Goal: Information Seeking & Learning: Learn about a topic

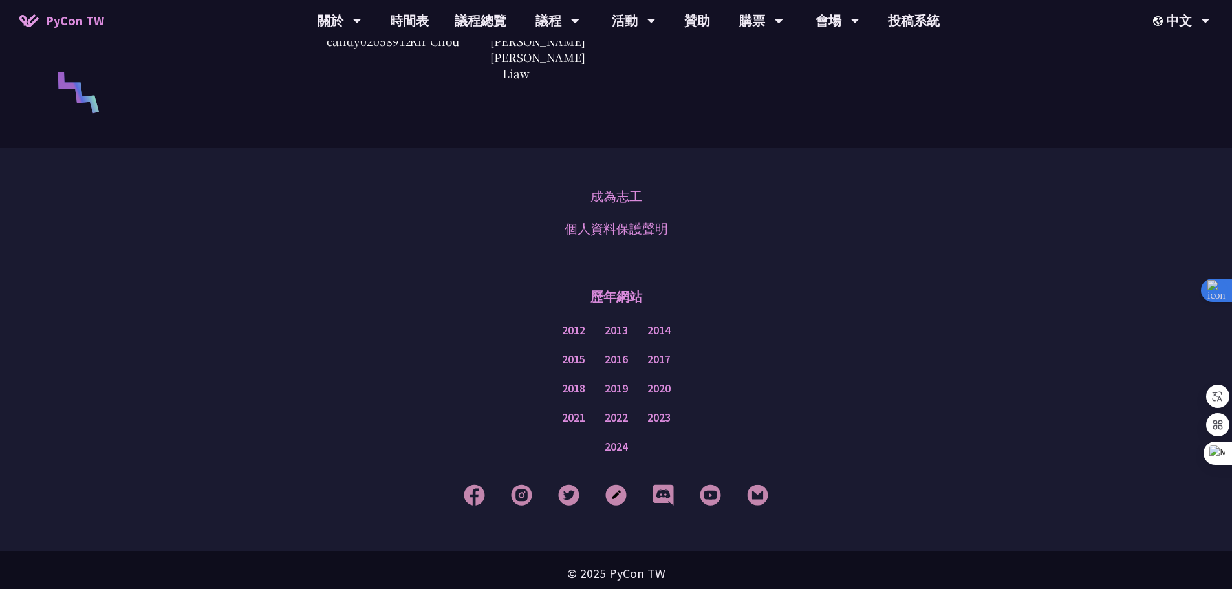
scroll to position [3106, 0]
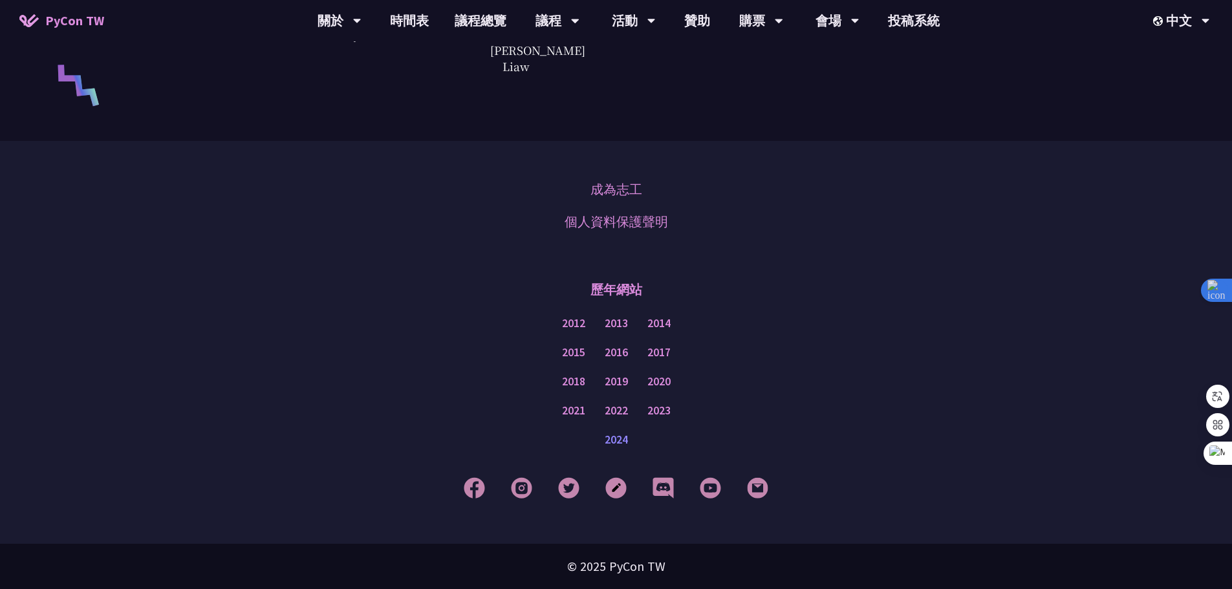
click at [618, 442] on link "2024" at bounding box center [616, 440] width 23 height 16
click at [480, 18] on link "議程總覽" at bounding box center [481, 20] width 78 height 41
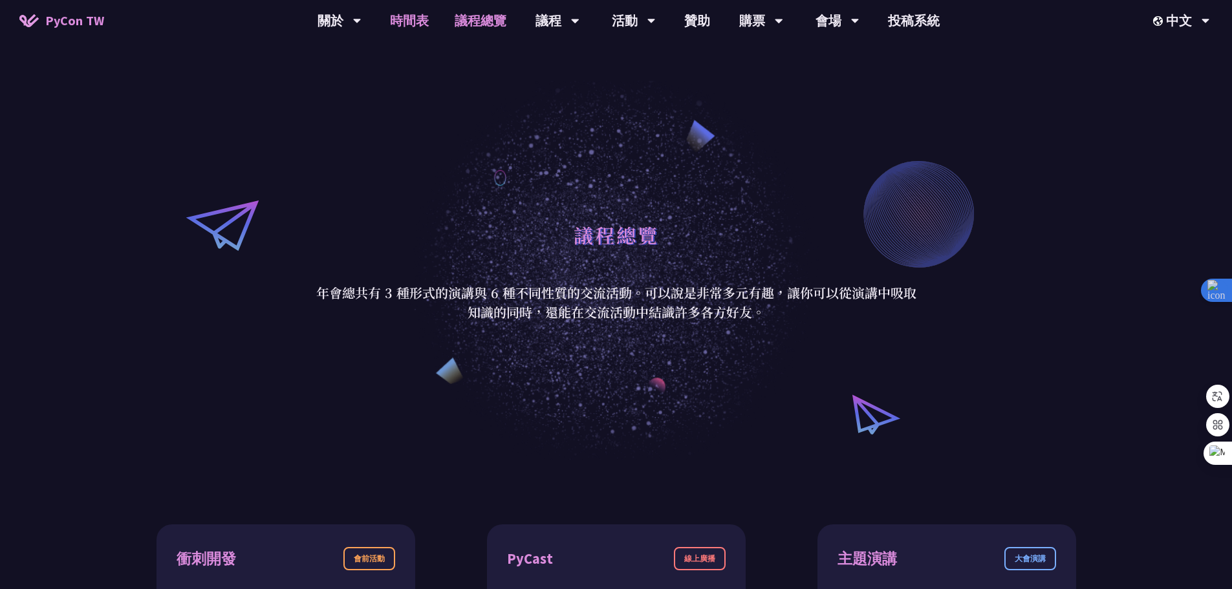
click at [402, 14] on link "時間表" at bounding box center [409, 20] width 65 height 41
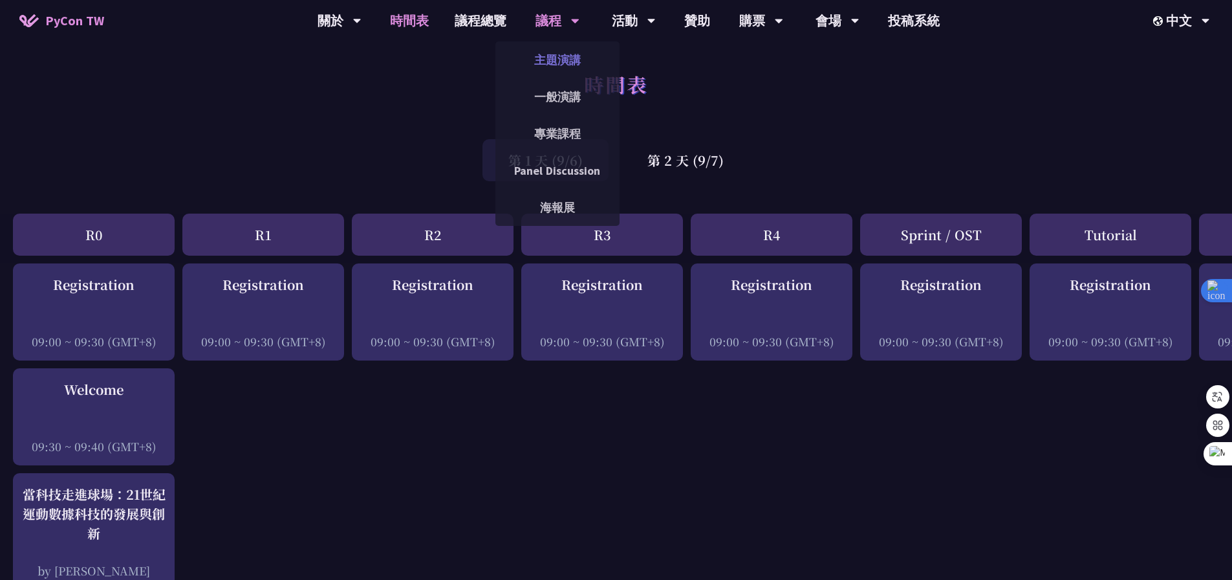
click at [555, 58] on link "主題演講" at bounding box center [557, 60] width 124 height 30
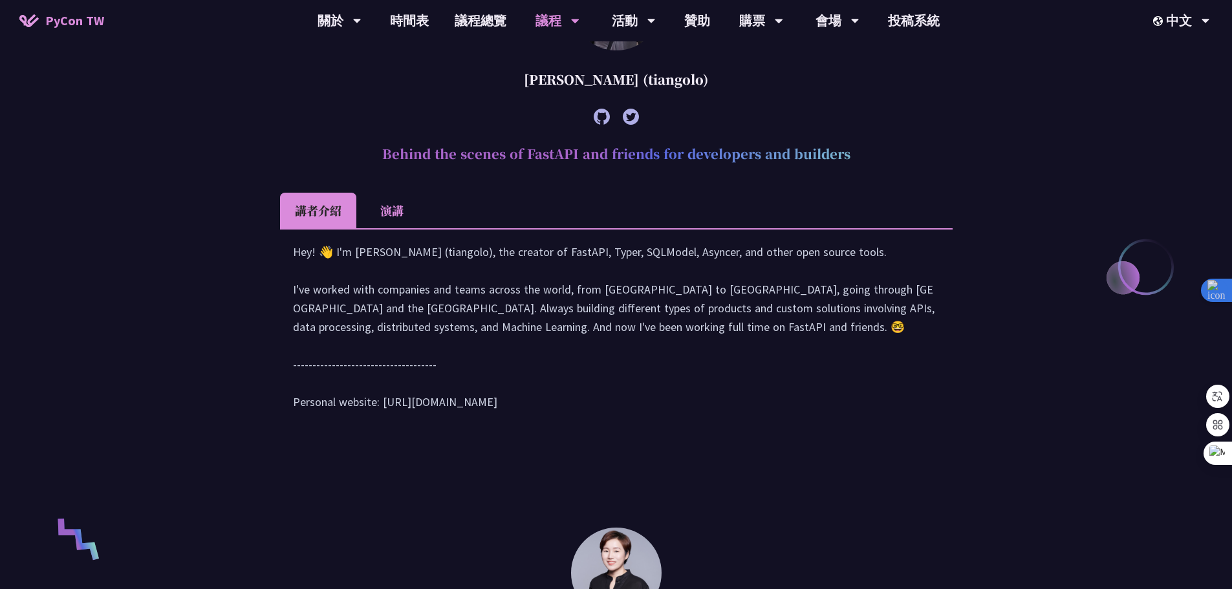
scroll to position [517, 0]
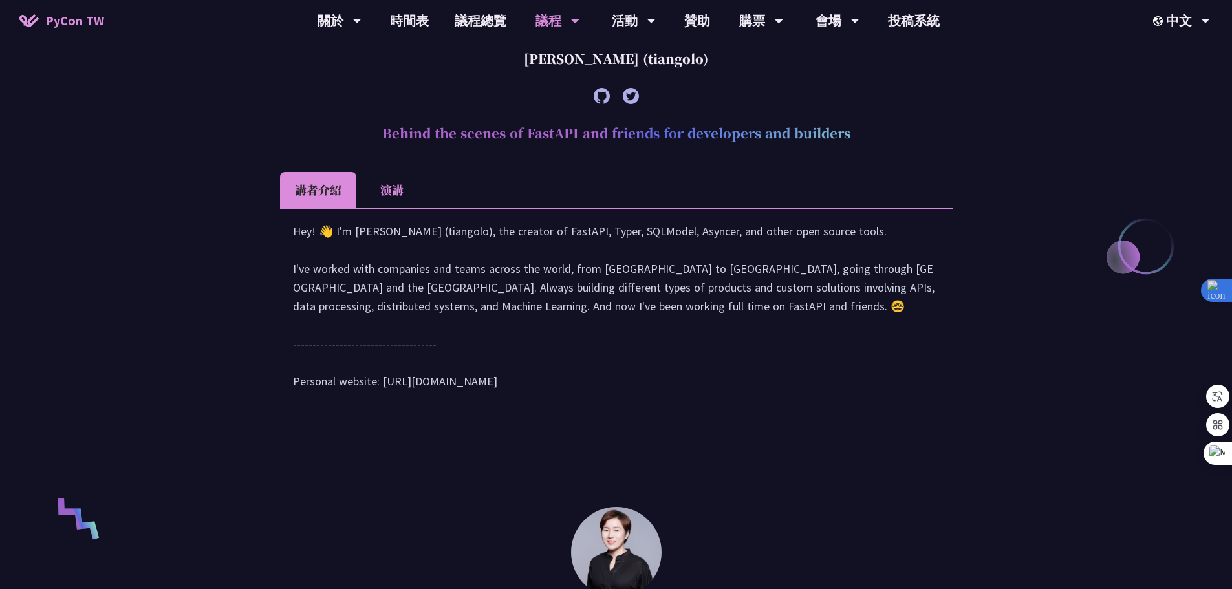
click at [382, 195] on li "演講" at bounding box center [391, 190] width 71 height 36
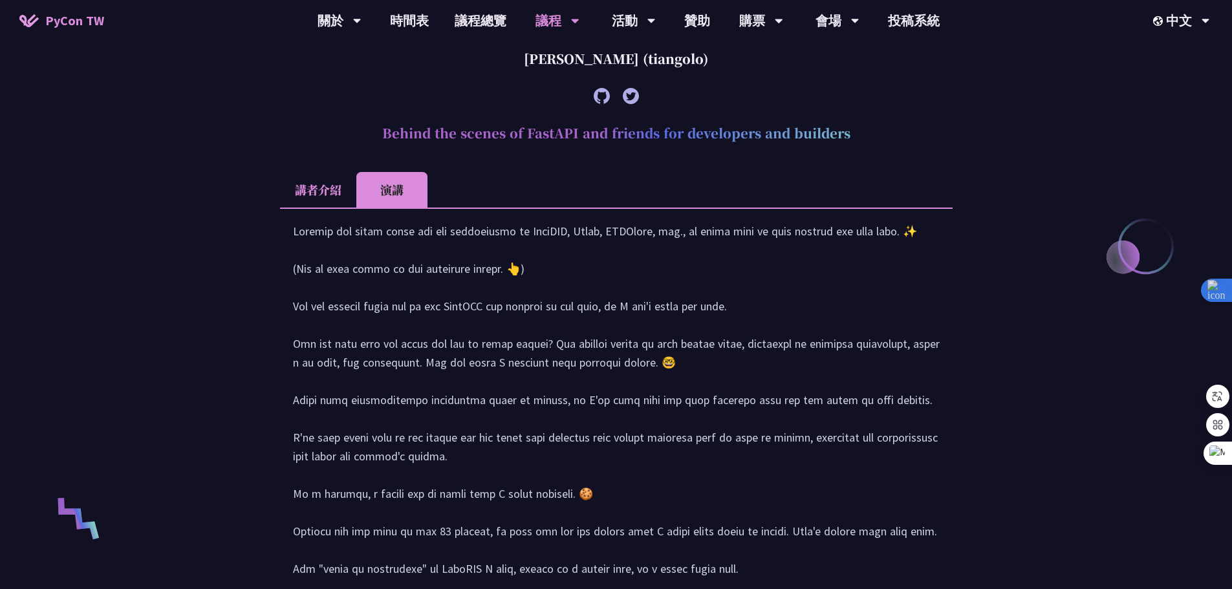
click at [336, 195] on li "講者介紹" at bounding box center [318, 190] width 76 height 36
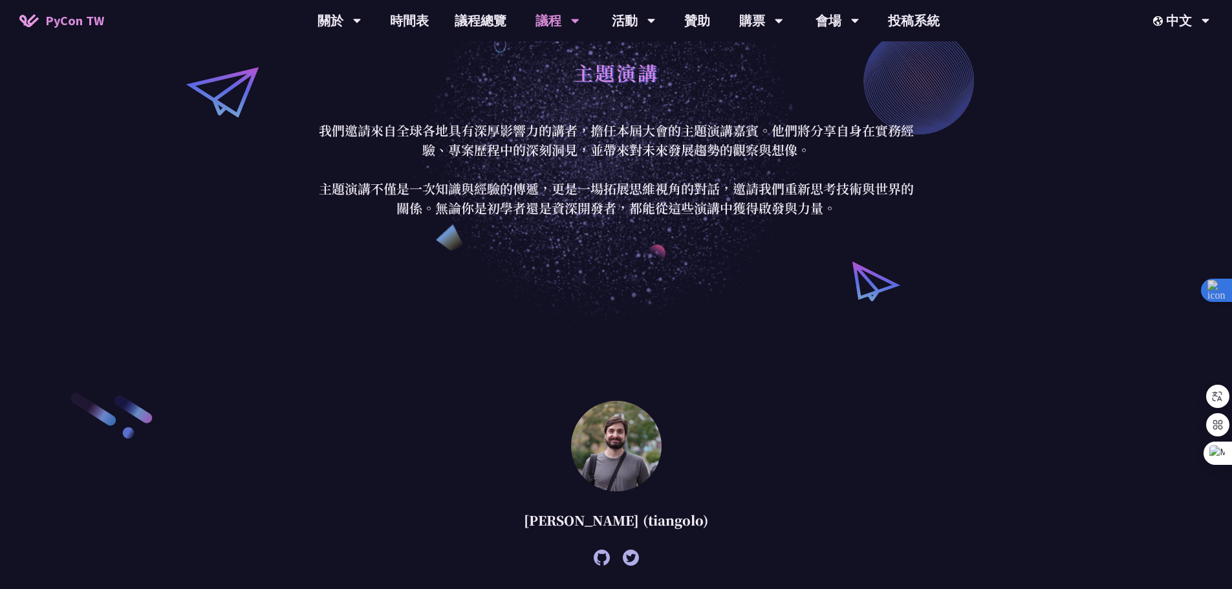
scroll to position [0, 0]
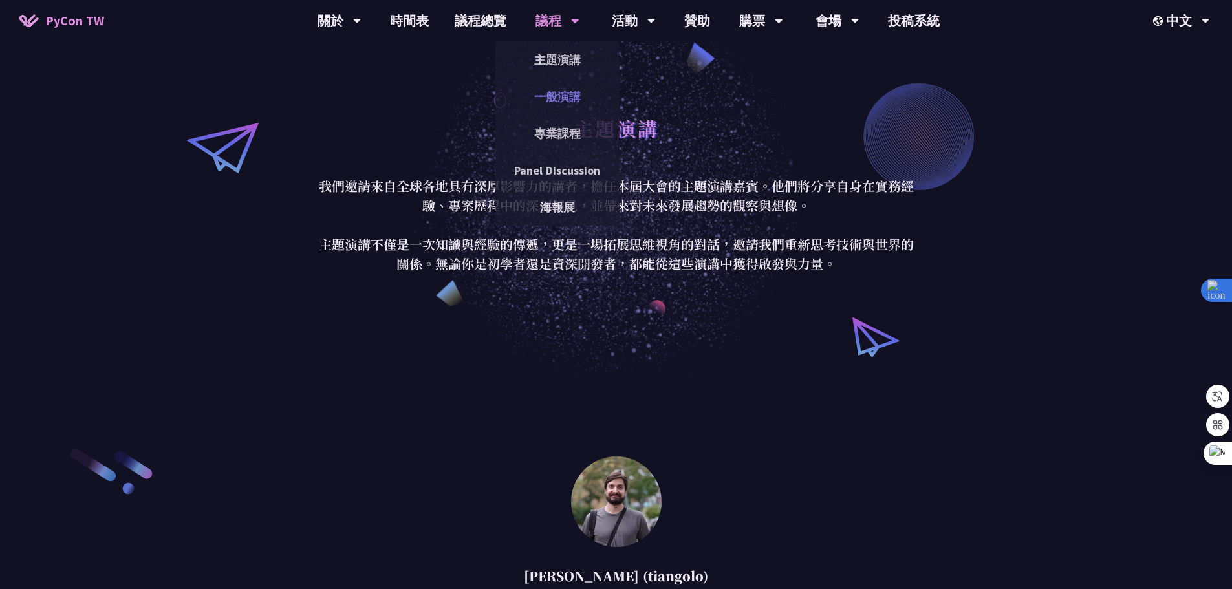
click at [579, 93] on link "一般演講" at bounding box center [557, 96] width 124 height 30
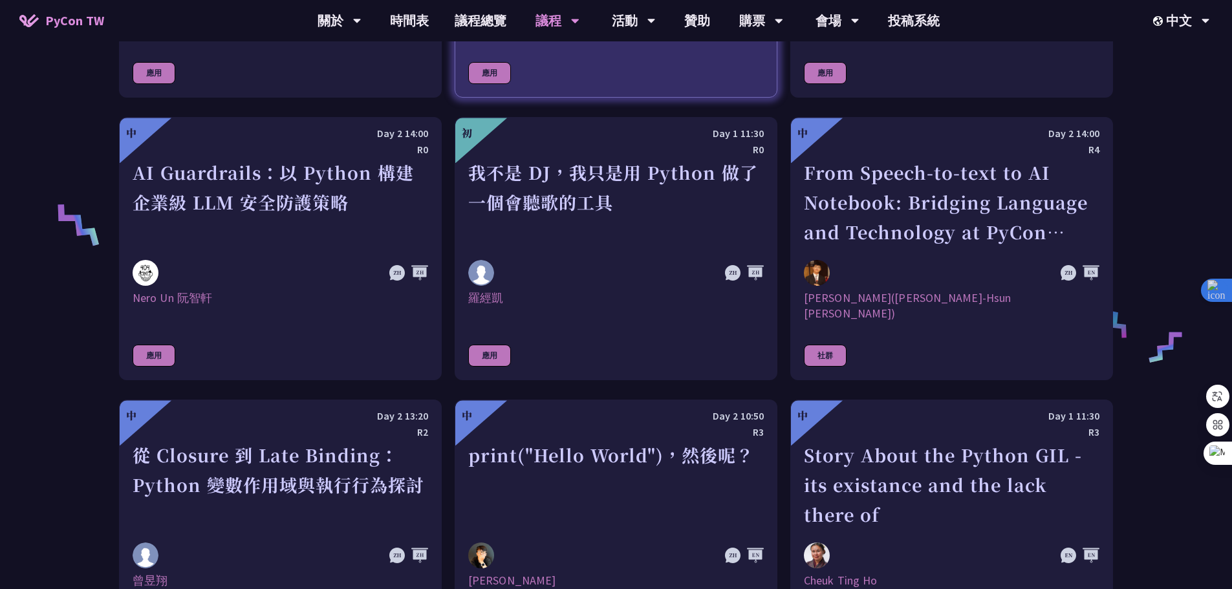
scroll to position [970, 0]
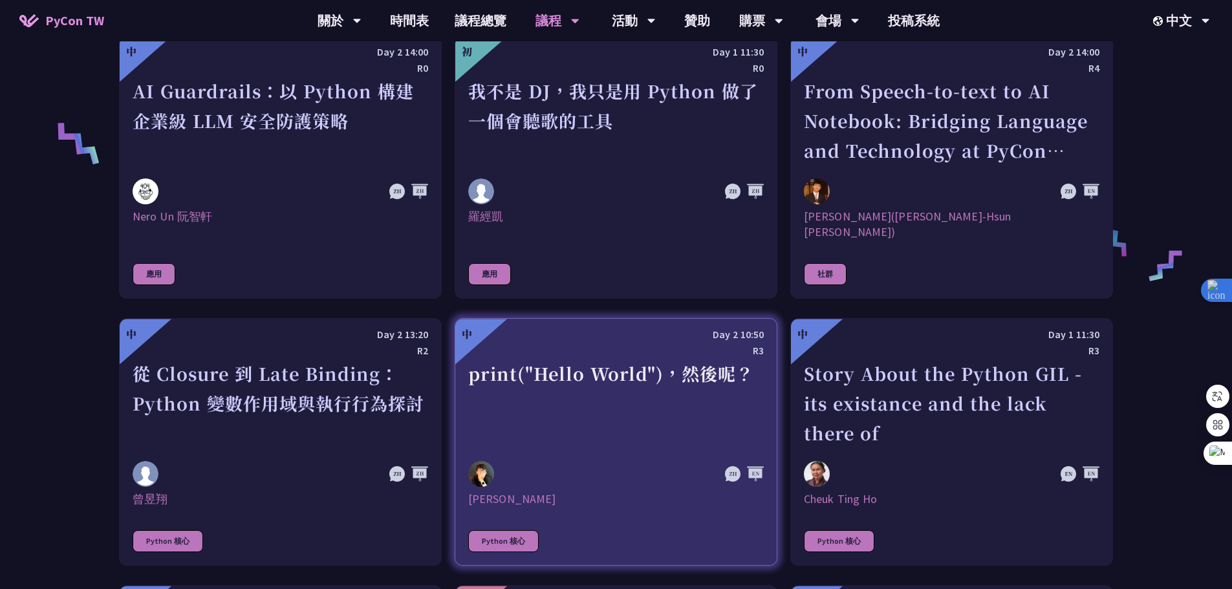
click at [575, 371] on div "print("Hello World")，然後呢？" at bounding box center [616, 403] width 296 height 89
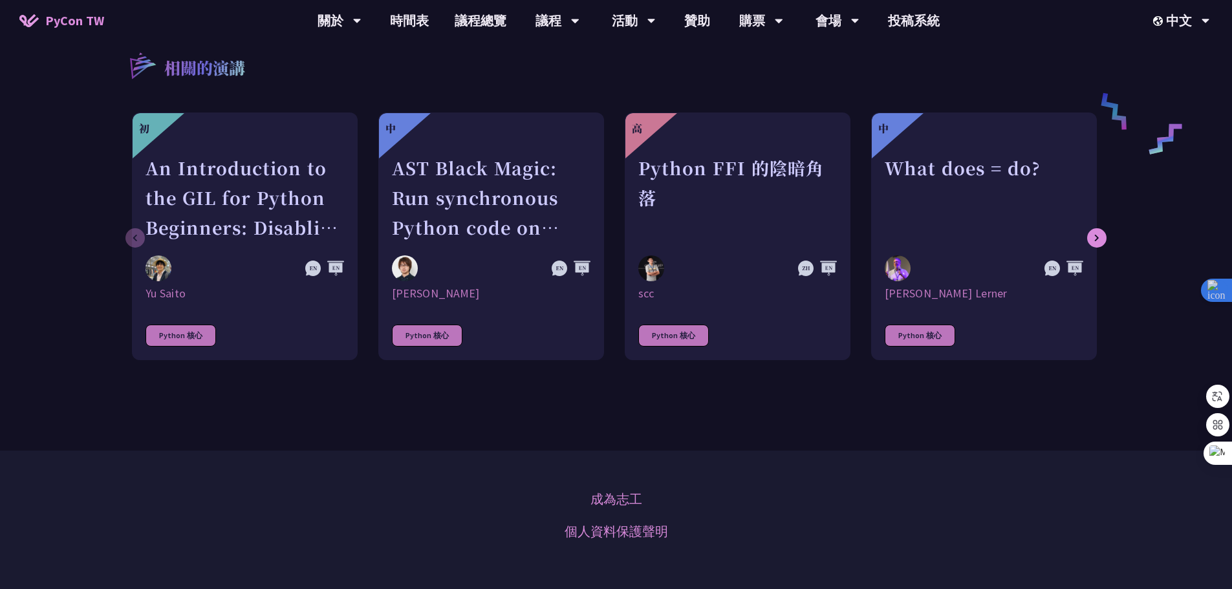
scroll to position [647, 0]
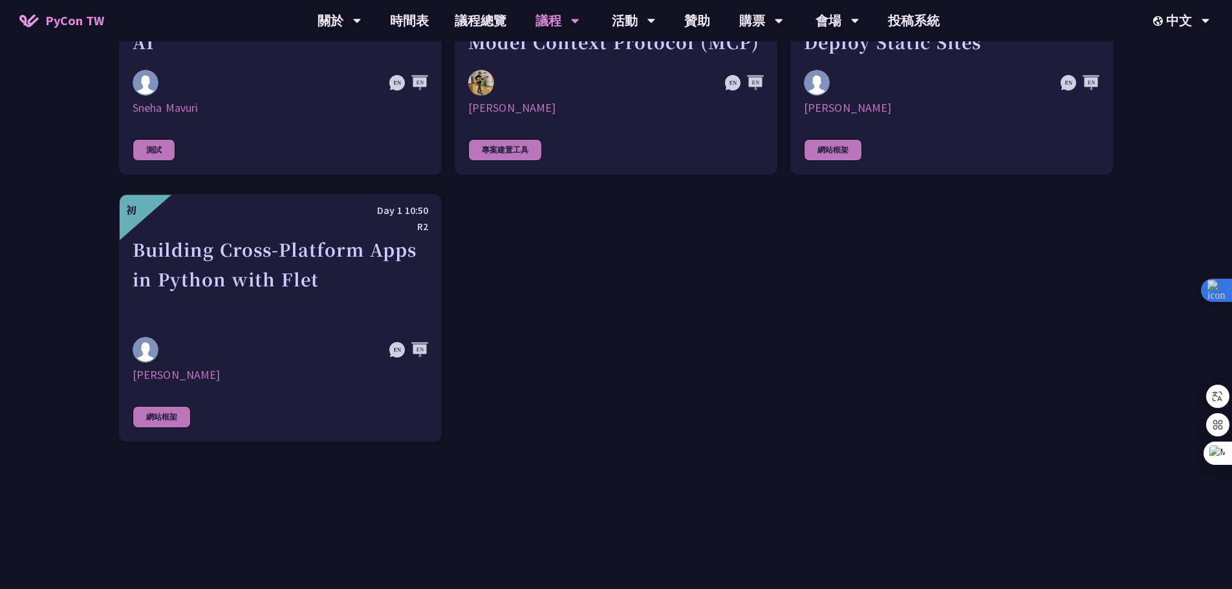
scroll to position [3881, 0]
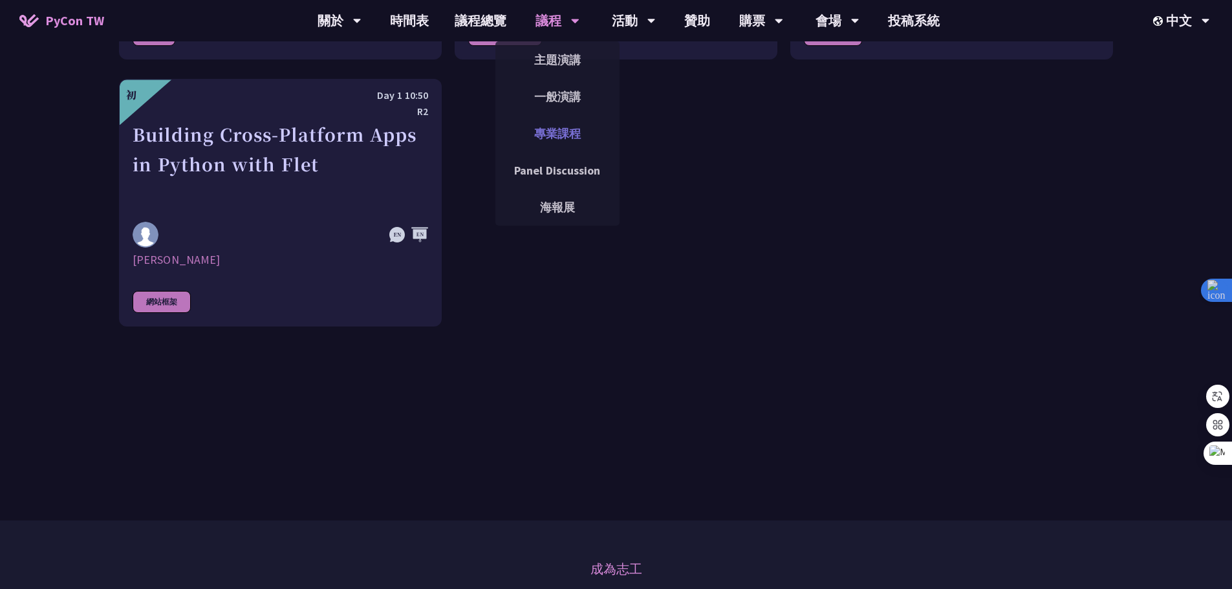
click at [583, 136] on link "專業課程" at bounding box center [557, 133] width 124 height 30
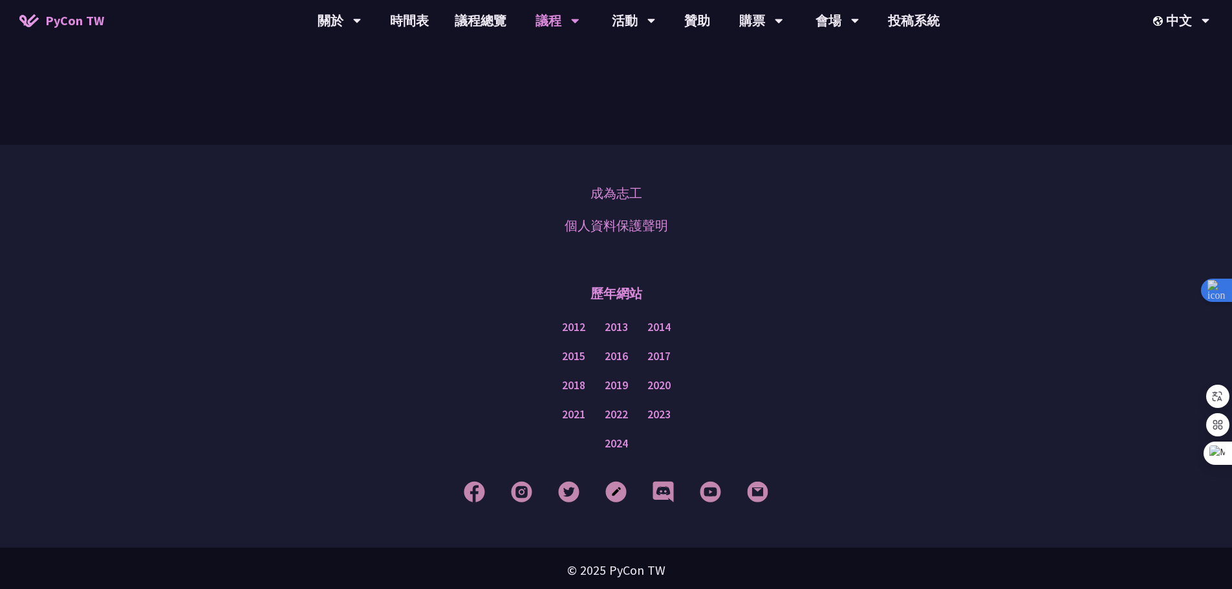
scroll to position [489, 0]
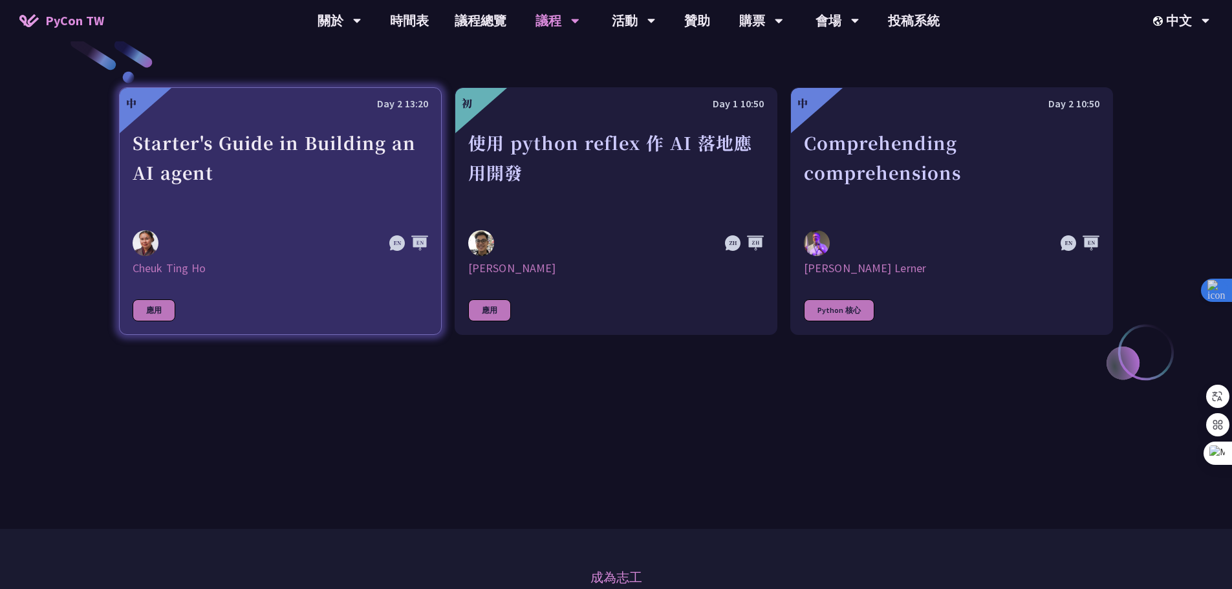
click at [226, 146] on div "Starter's Guide in Building an AI agent" at bounding box center [281, 172] width 296 height 89
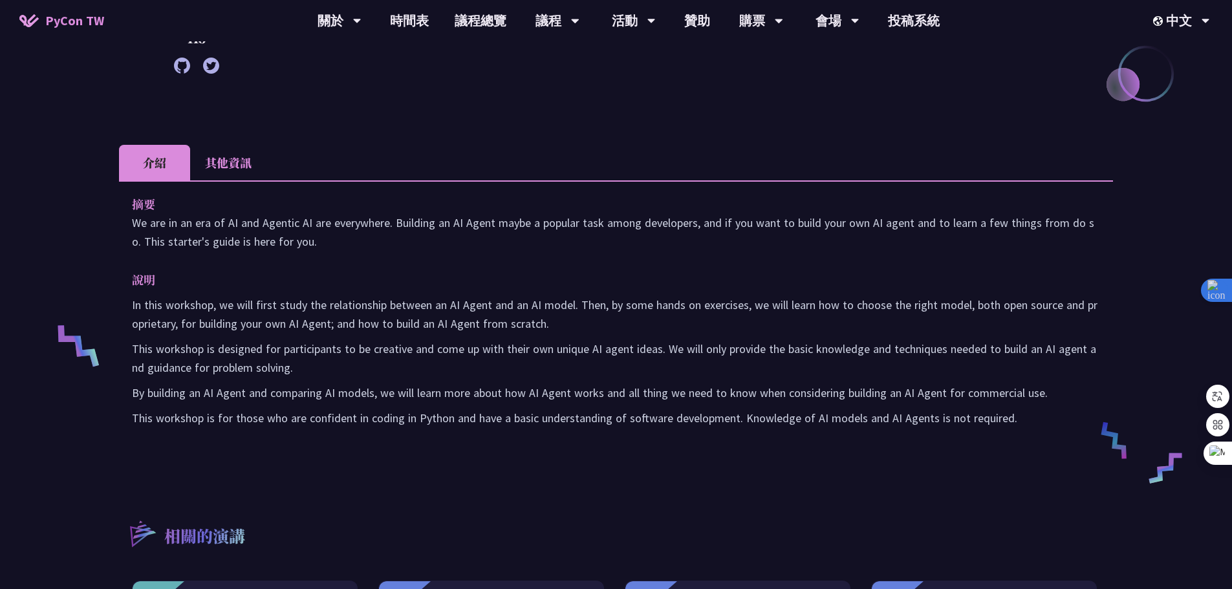
scroll to position [129, 0]
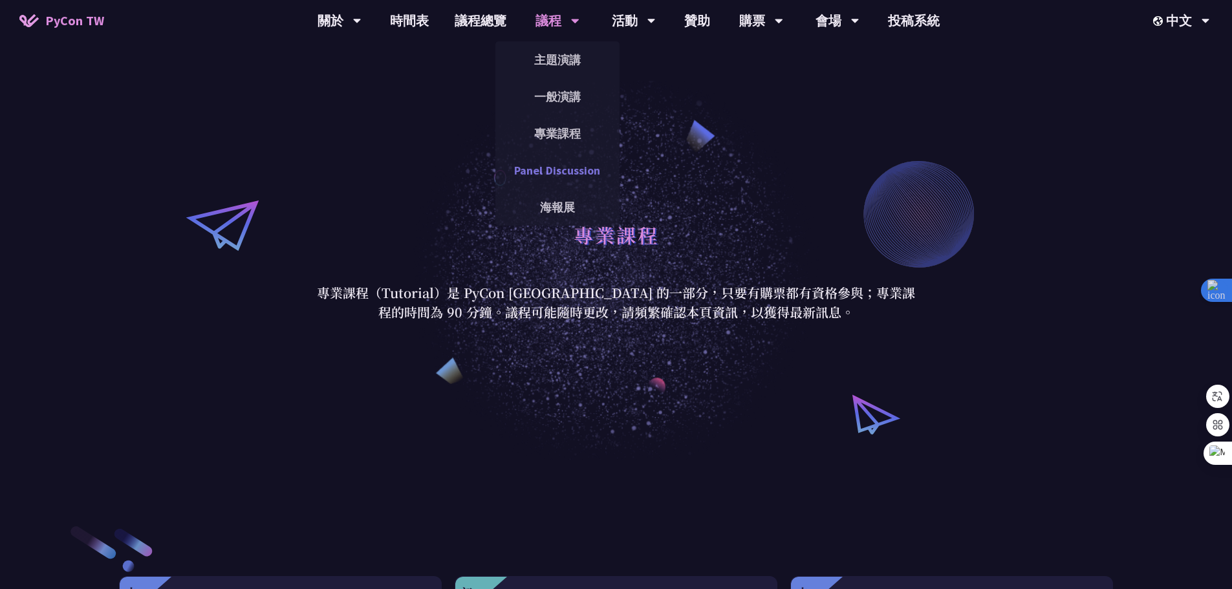
click at [587, 173] on link "Panel Discussion" at bounding box center [557, 170] width 124 height 30
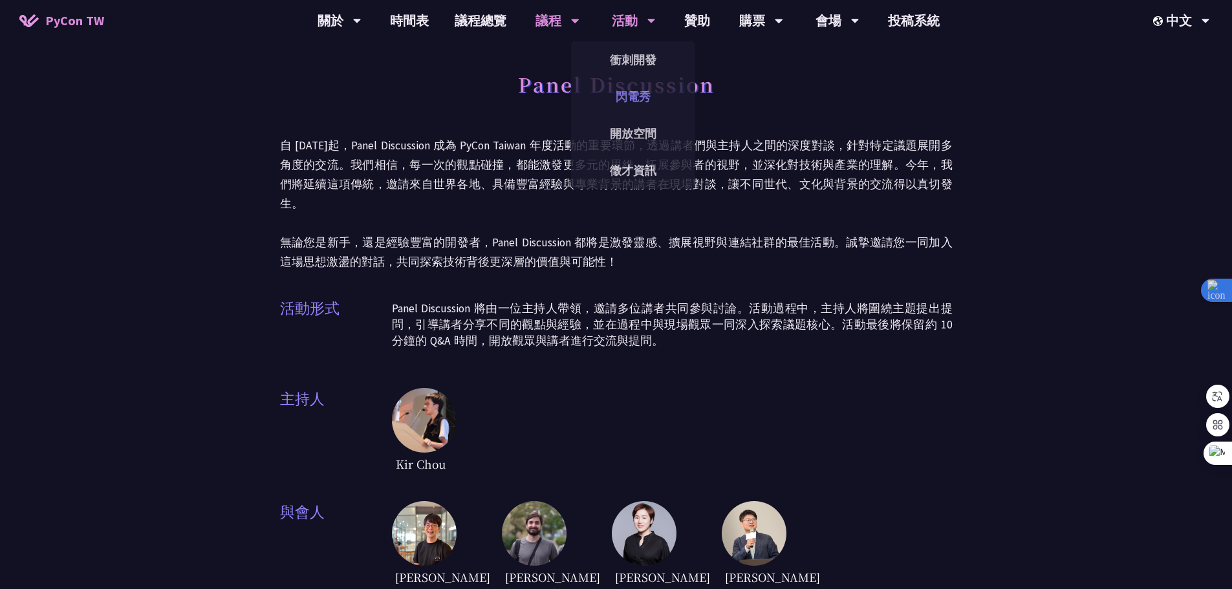
click at [645, 92] on link "閃電秀" at bounding box center [633, 96] width 124 height 30
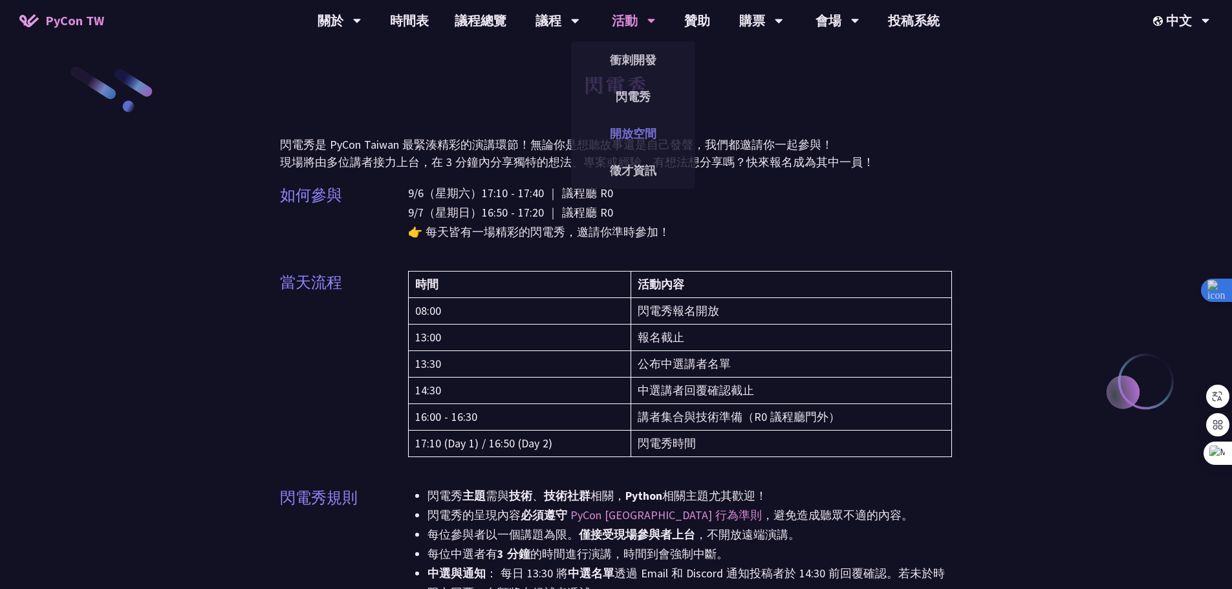
click at [656, 136] on link "開放空間" at bounding box center [633, 133] width 124 height 30
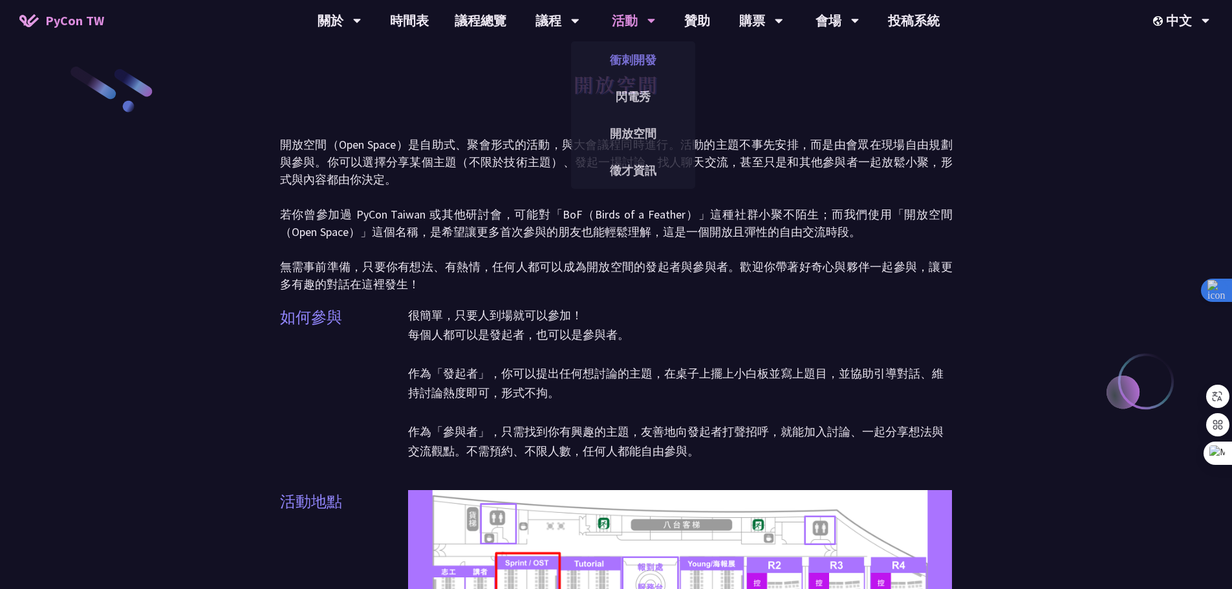
click at [630, 61] on link "衝刺開發" at bounding box center [633, 60] width 124 height 30
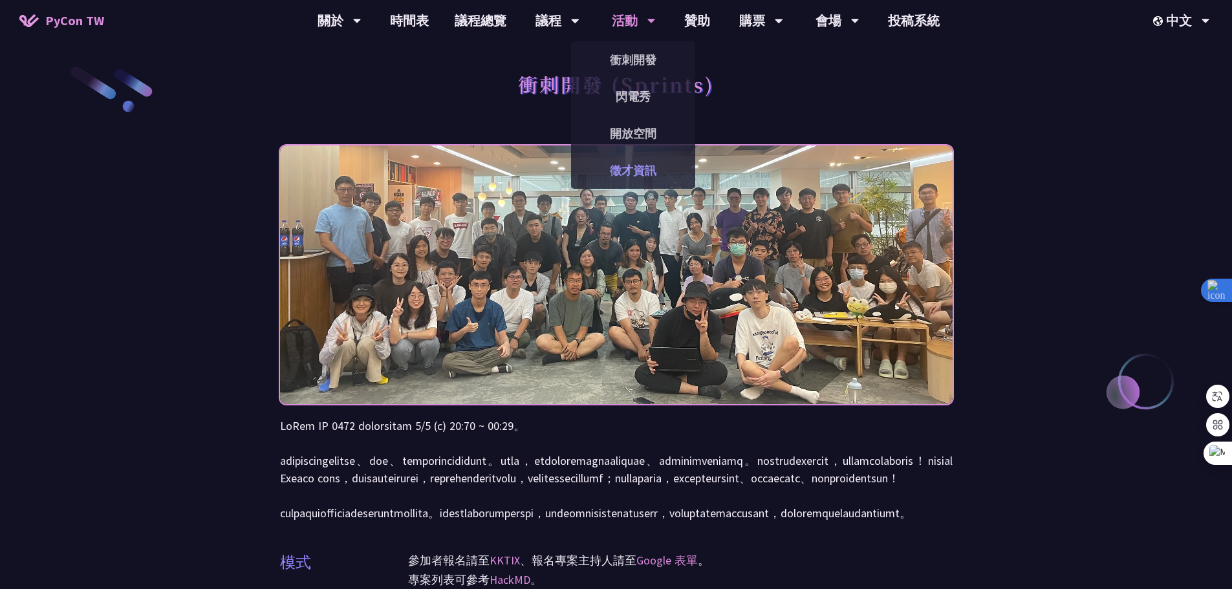
click at [658, 171] on link "徵才資訊" at bounding box center [633, 170] width 124 height 30
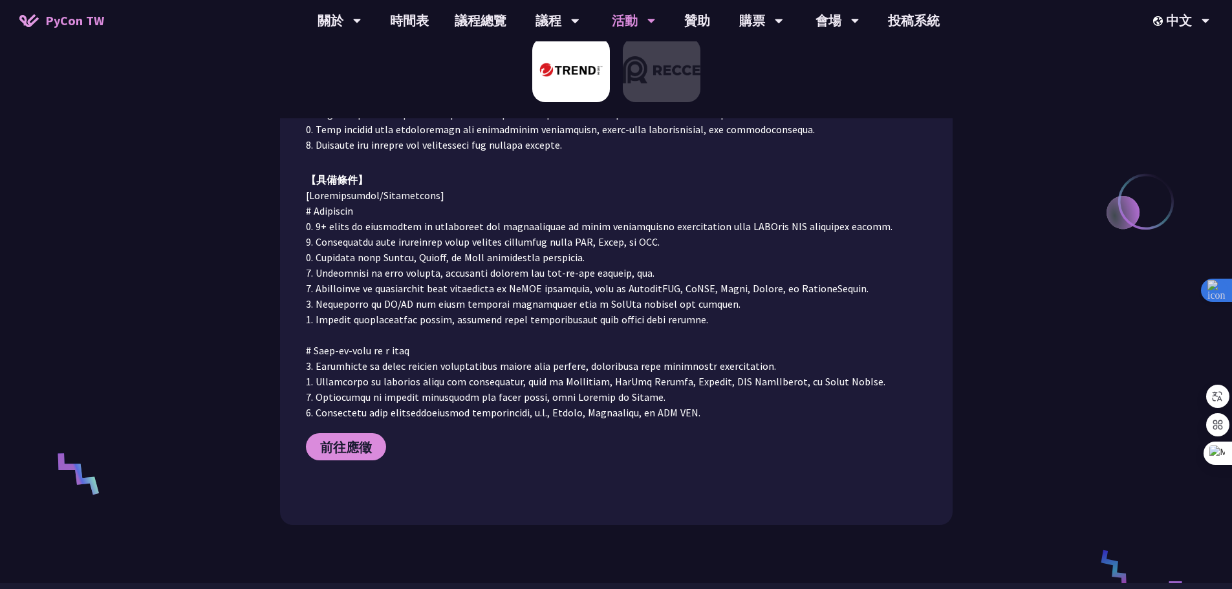
scroll to position [388, 0]
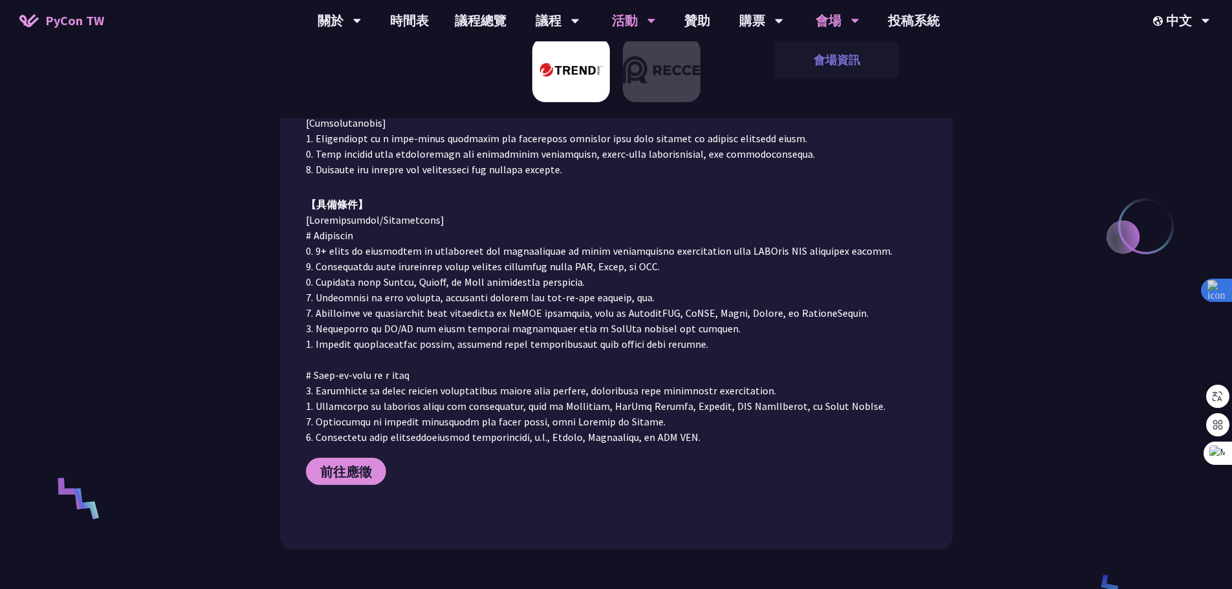
click at [841, 50] on link "會場資訊" at bounding box center [837, 60] width 124 height 30
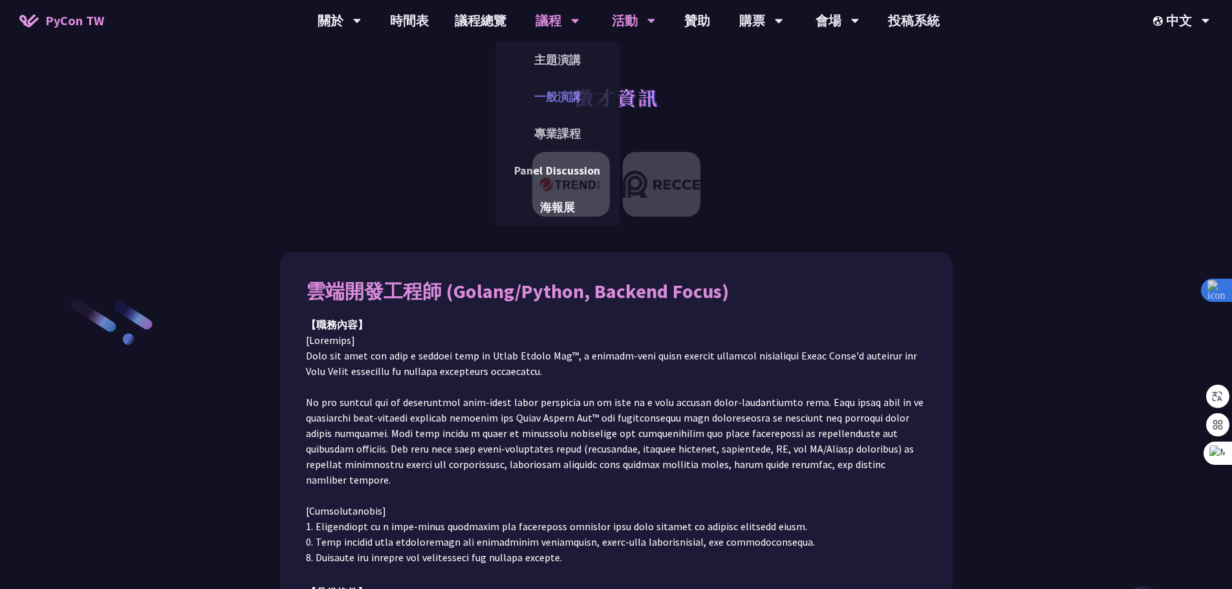
click at [563, 100] on link "一般演講" at bounding box center [557, 96] width 124 height 30
